Goal: Transaction & Acquisition: Purchase product/service

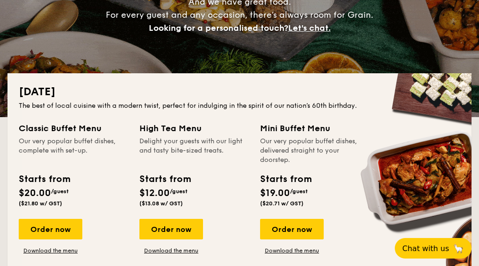
scroll to position [144, 0]
click at [48, 254] on link "Download the menu" at bounding box center [51, 251] width 64 height 7
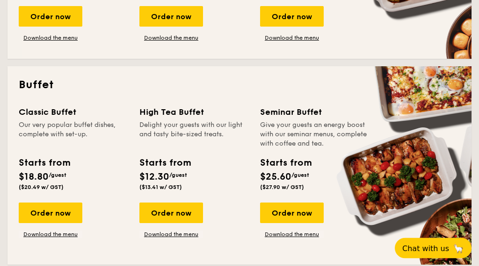
scroll to position [358, 0]
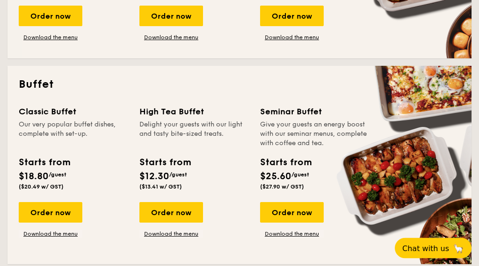
click at [48, 209] on div "Order now" at bounding box center [51, 213] width 64 height 21
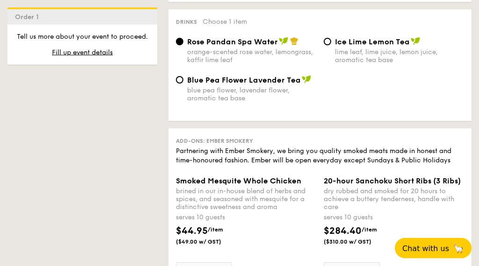
scroll to position [1003, 0]
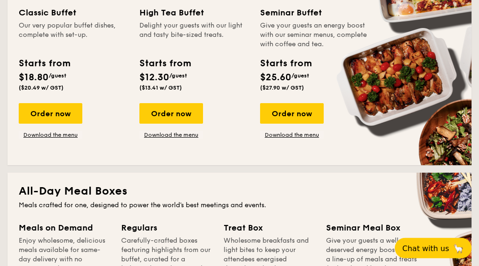
scroll to position [457, 0]
click at [165, 115] on div "Order now" at bounding box center [171, 113] width 64 height 21
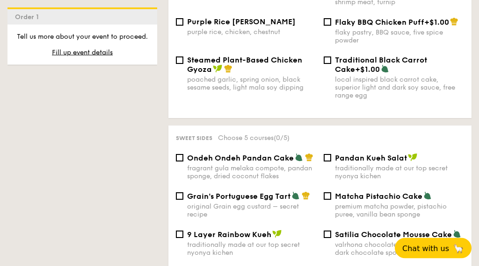
scroll to position [966, 0]
